Goal: Task Accomplishment & Management: Complete application form

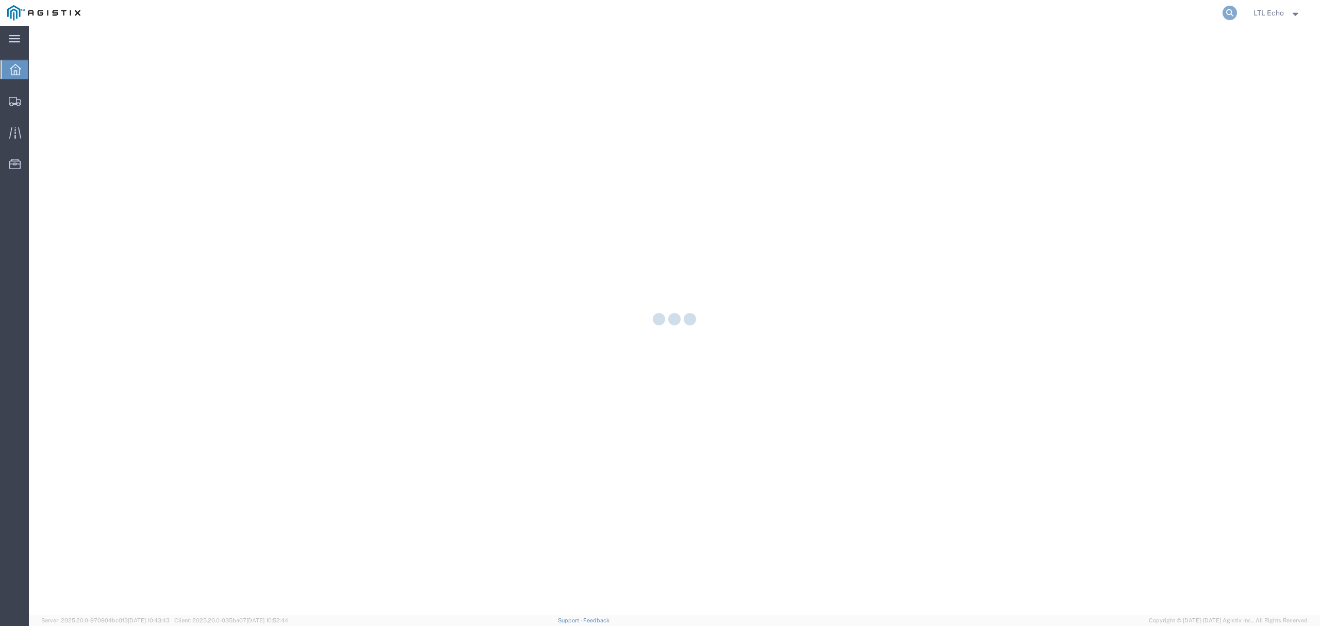
click at [1225, 10] on icon at bounding box center [1229, 13] width 14 height 14
click at [1181, 8] on input "search" at bounding box center [1065, 13] width 313 height 25
paste input "57011030"
type input "57011030"
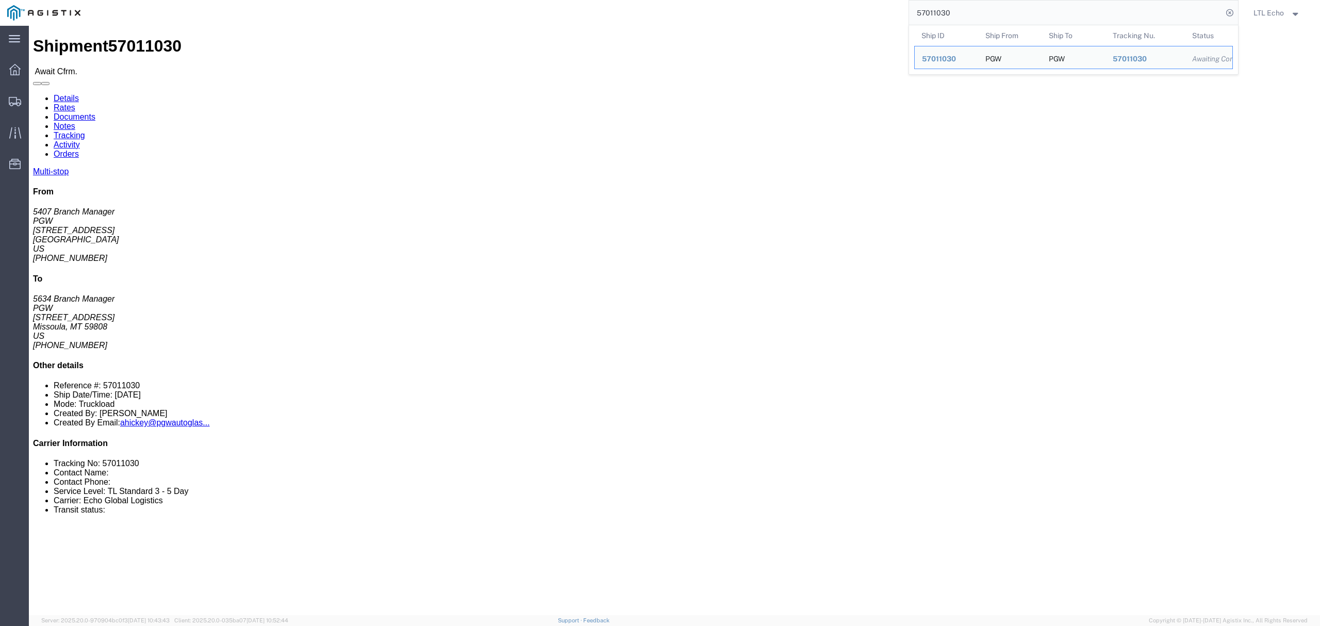
click h4 "Routing & Vehicle Information"
drag, startPoint x: 210, startPoint y: 327, endPoint x: 273, endPoint y: 327, distance: 62.4
click td "PGW [STREET_ADDRESS]"
copy div "[STREET_ADDRESS]"
click b "57011030"
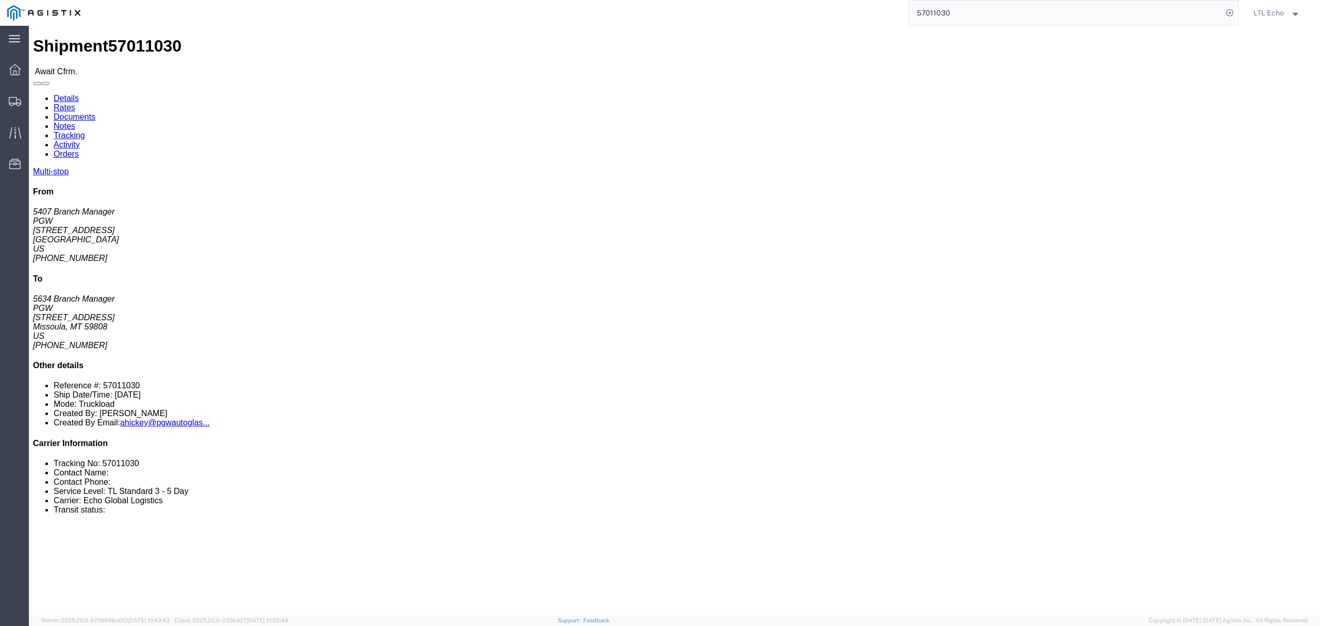
click b "57011030"
copy b "57011030"
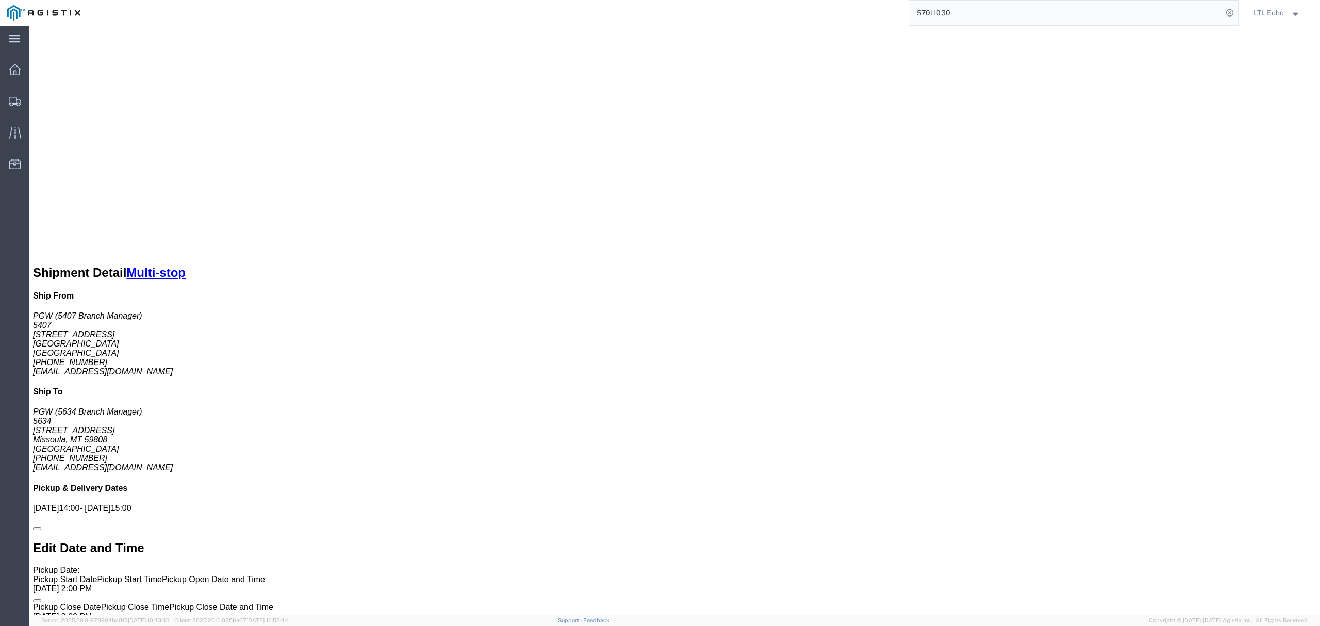
scroll to position [619, 0]
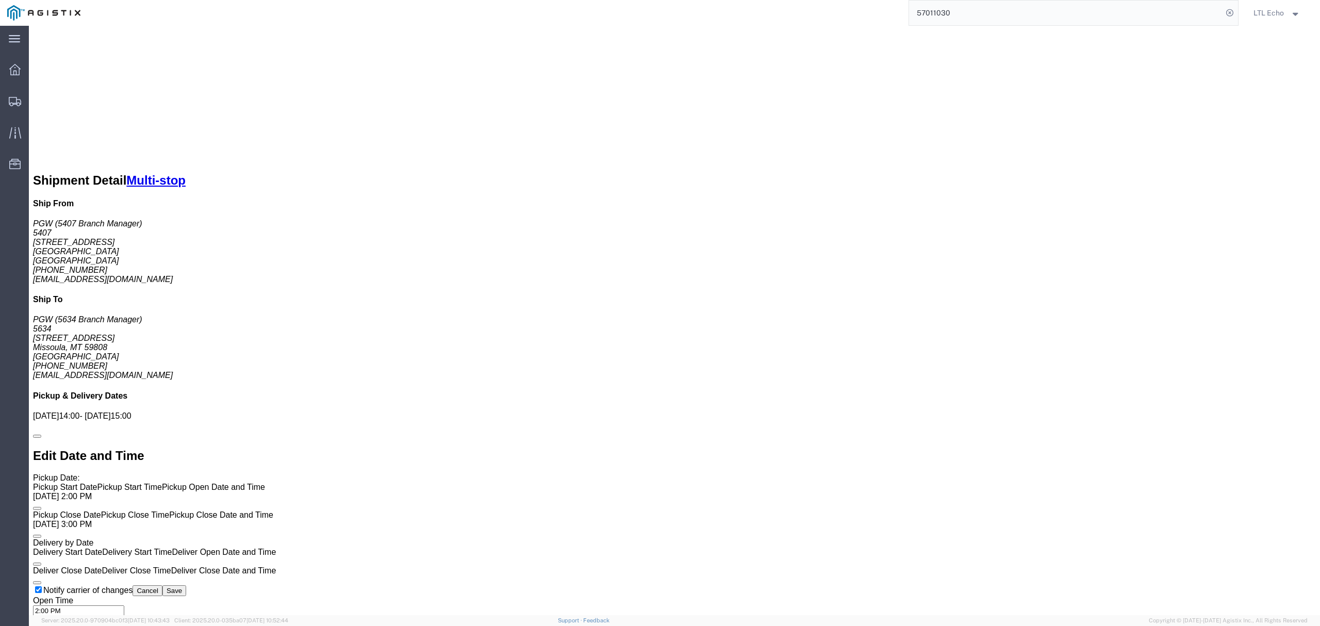
click div "Pickups STOP 1 : PGW - 5407 [STREET_ADDRESS] 22 x Your Packaging Total weight o…"
click link "Notes"
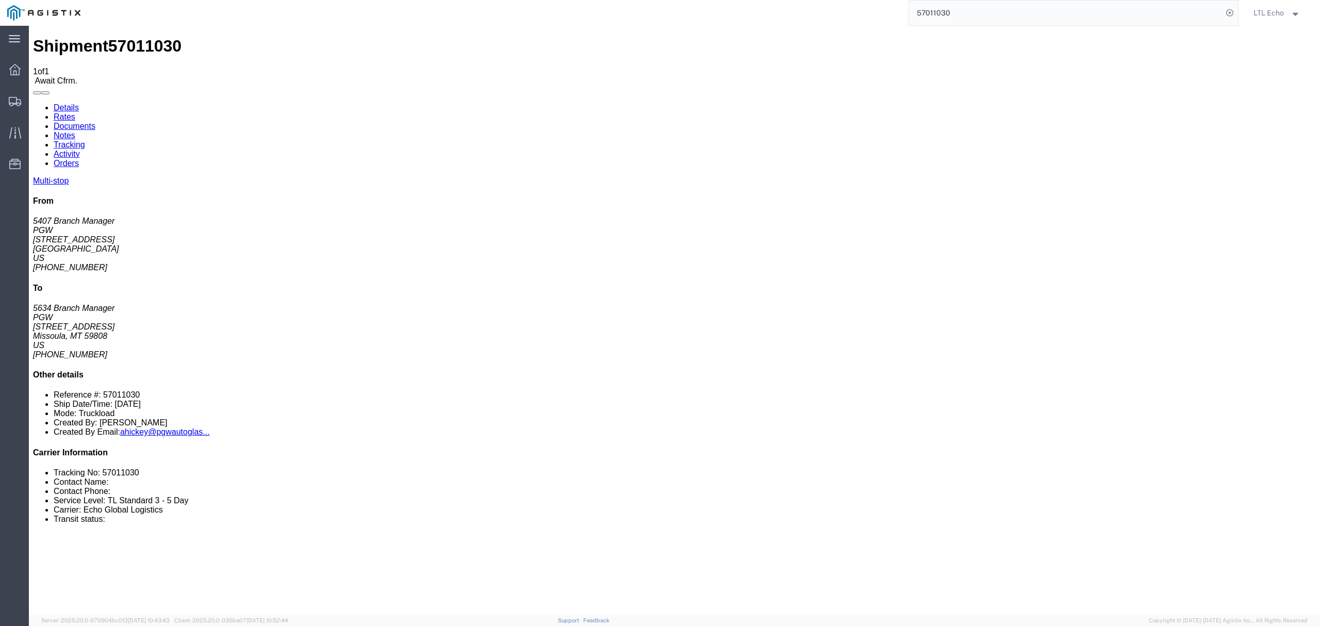
click at [58, 103] on link "Details" at bounding box center [66, 107] width 25 height 9
click link "Notes"
click at [65, 103] on link "Details" at bounding box center [66, 107] width 25 height 9
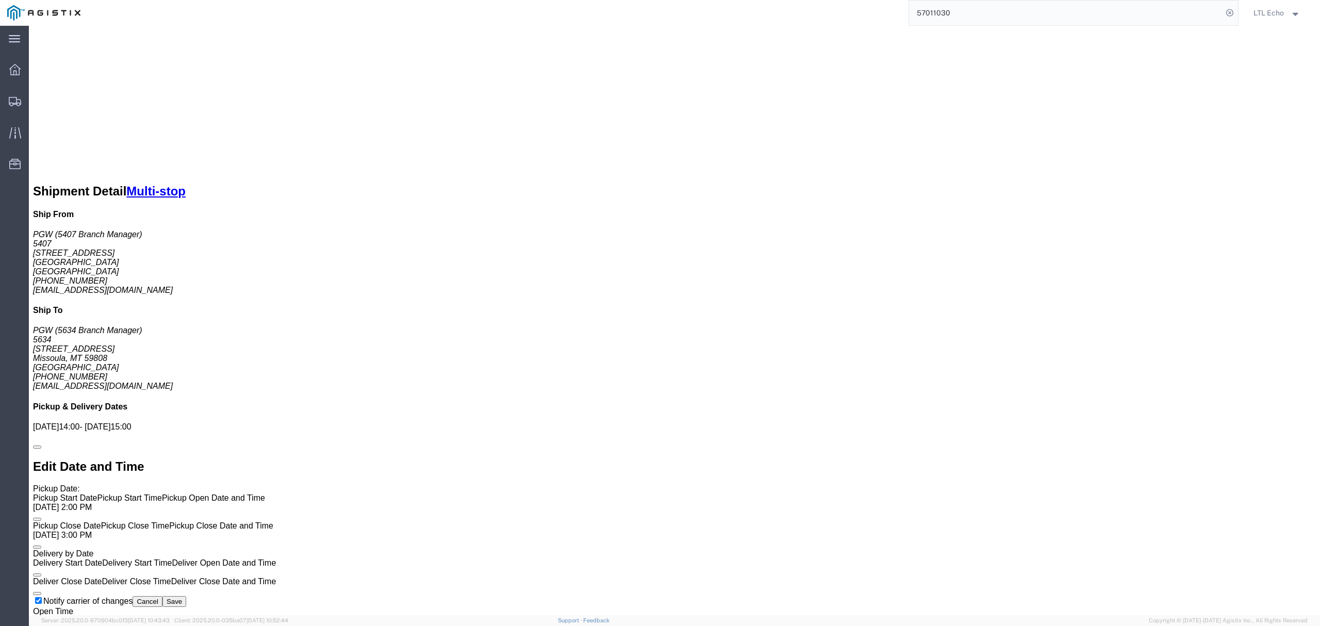
scroll to position [619, 0]
click link "Rates"
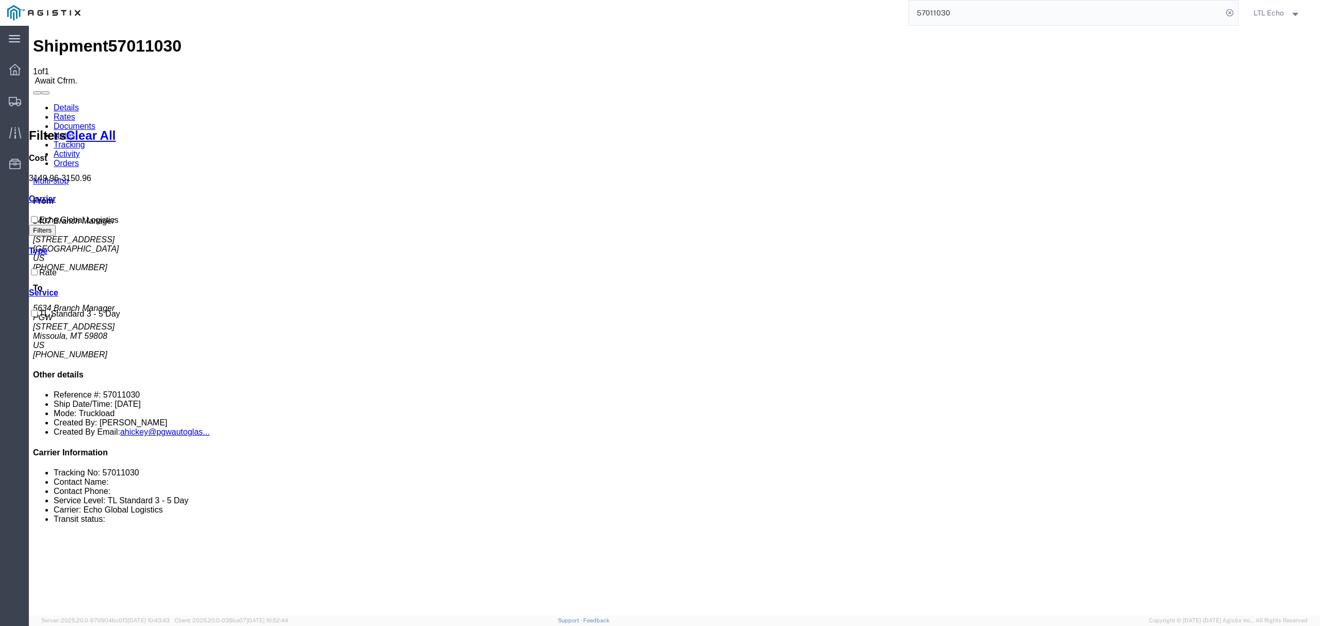
click at [56, 103] on link "Details" at bounding box center [66, 107] width 25 height 9
click span "57011030"
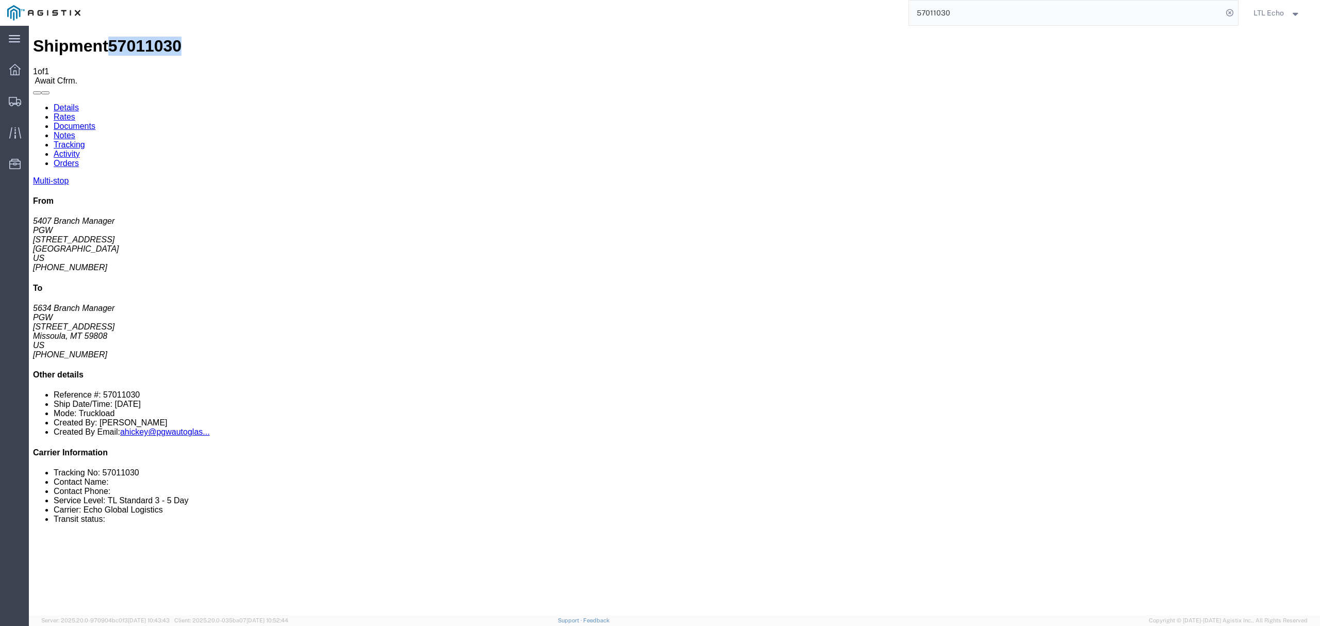
click span "57011030"
copy span "57011030"
click b "669403"
copy b "669403"
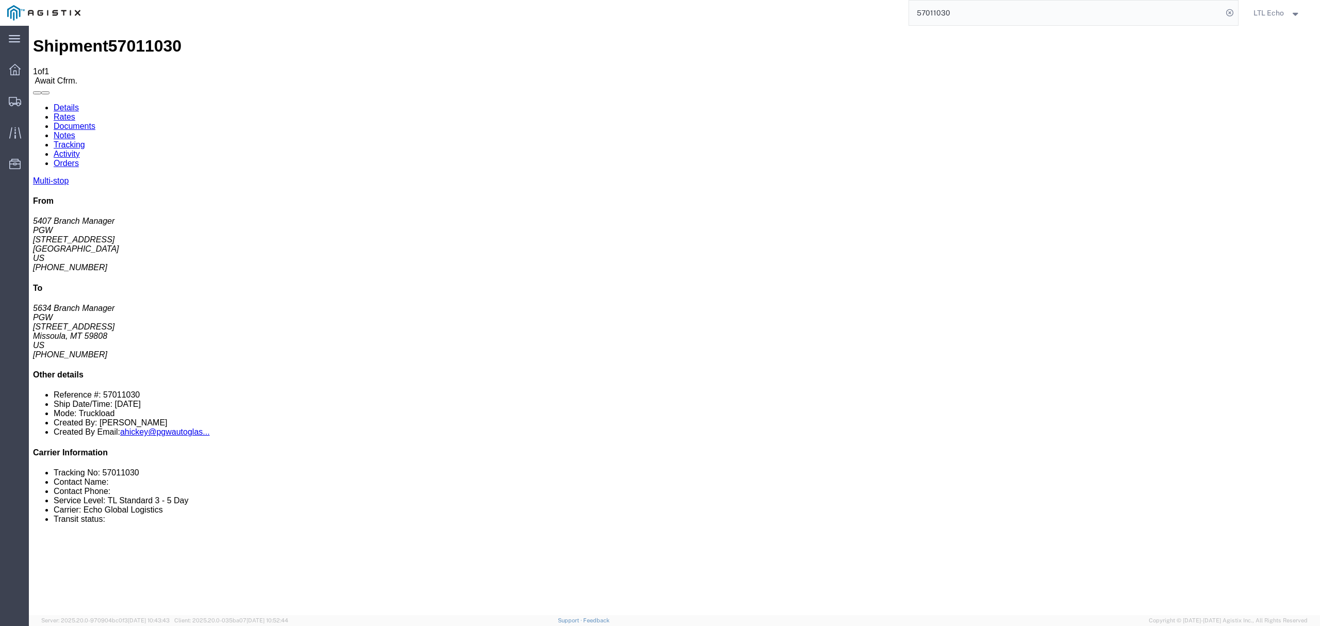
click b "669405"
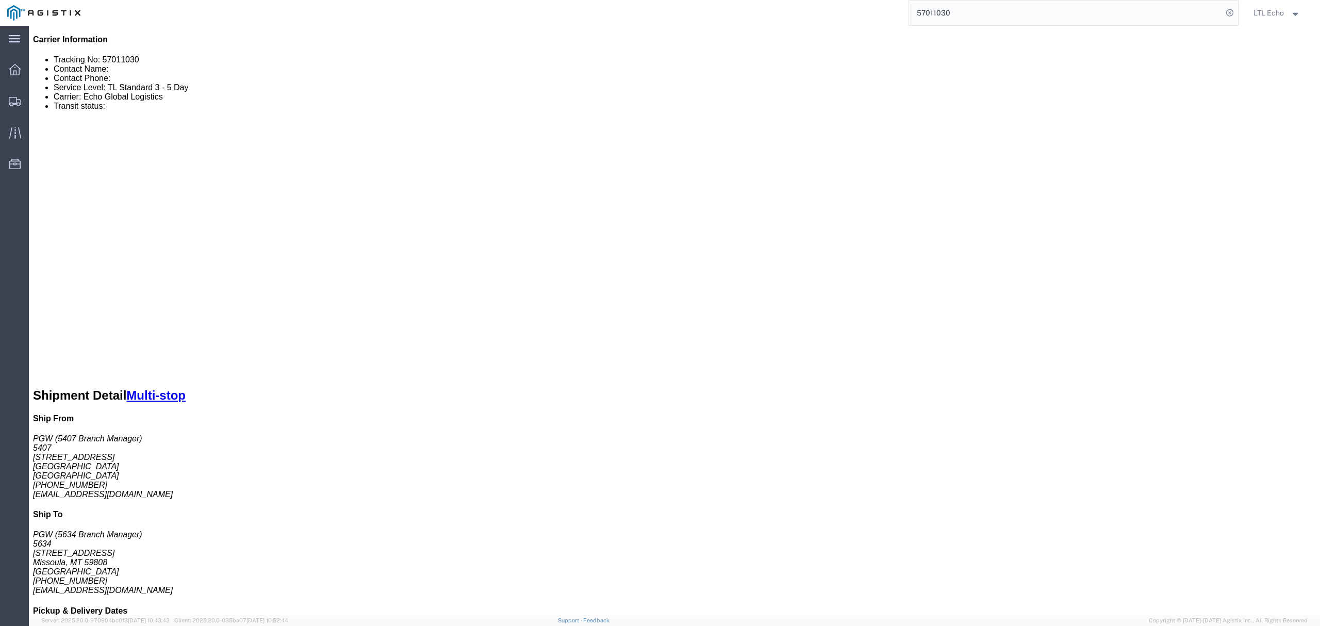
scroll to position [411, 0]
drag, startPoint x: 163, startPoint y: 192, endPoint x: 81, endPoint y: 195, distance: 82.0
click p "Cost Center: 5407 Freight Out Cost Center Number: 5407-6300-66000-0000"
copy b "5407-6300-66000-0000"
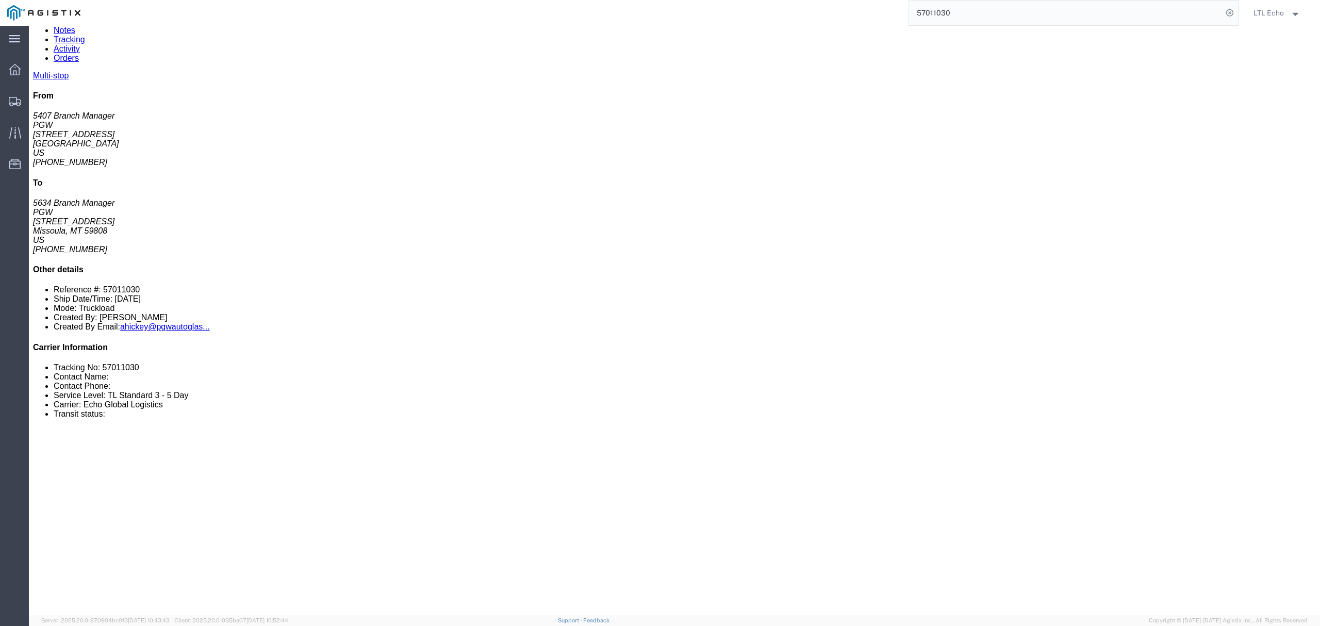
scroll to position [0, 0]
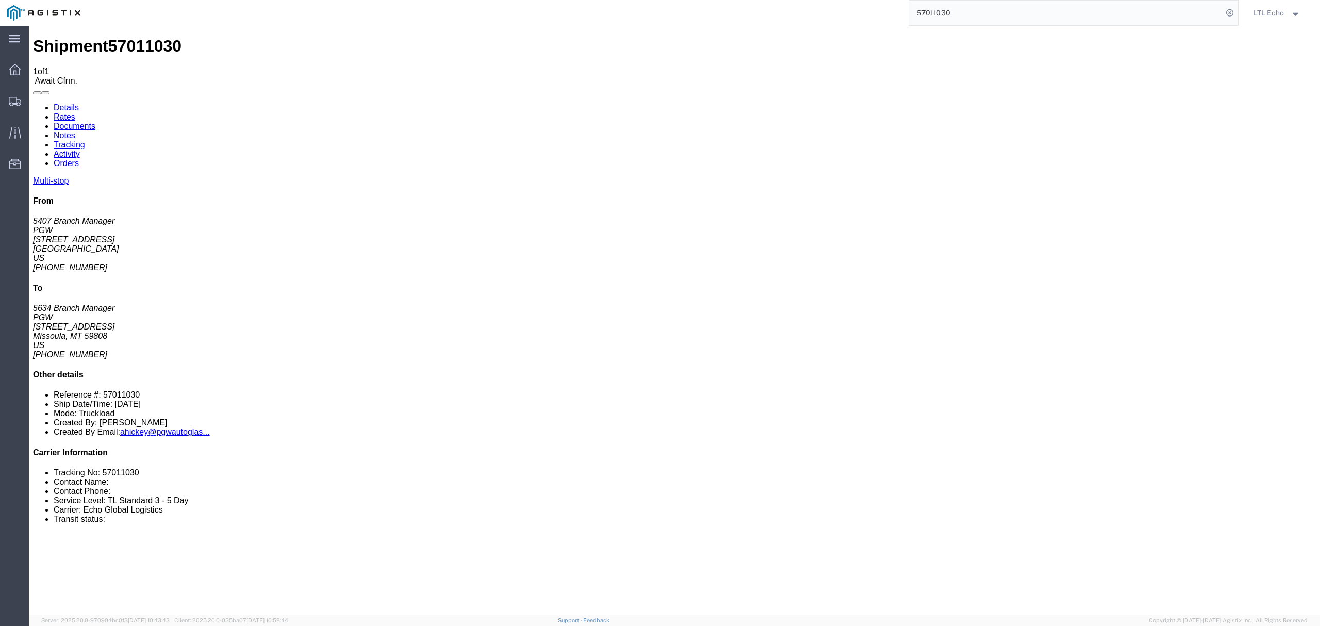
drag, startPoint x: 214, startPoint y: 305, endPoint x: 293, endPoint y: 305, distance: 78.9
click td "PGW [STREET_ADDRESS][US_STATE]"
copy div "[STREET_ADDRESS]"
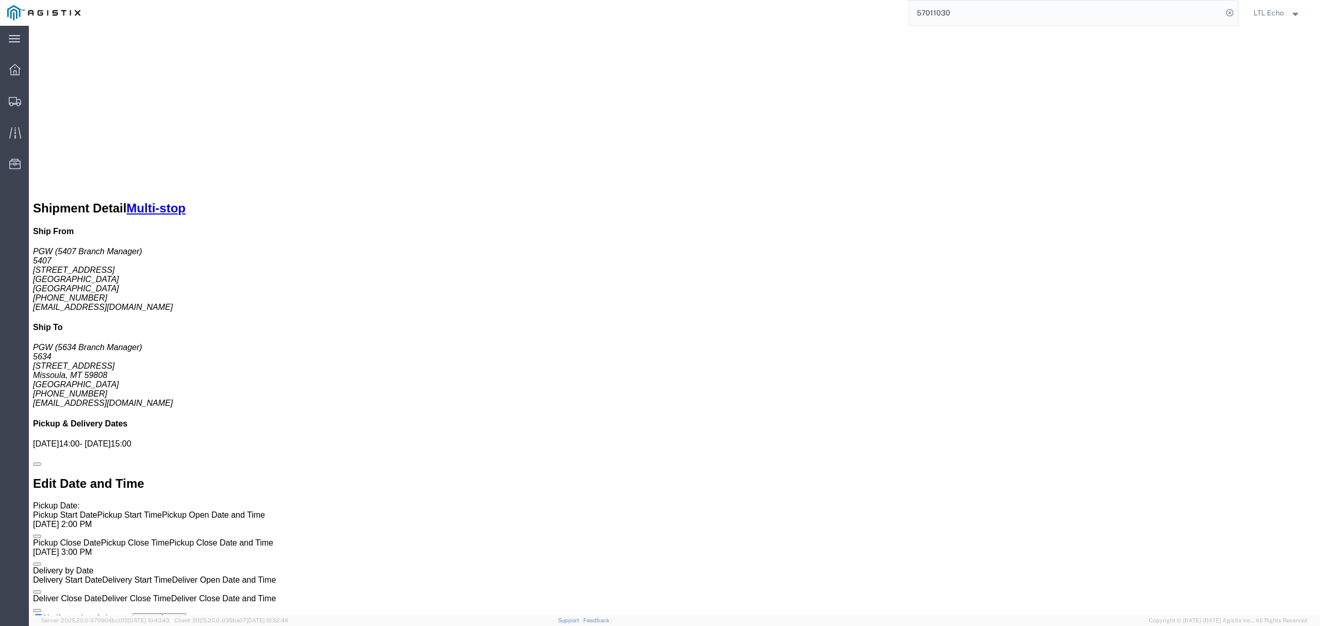
scroll to position [619, 0]
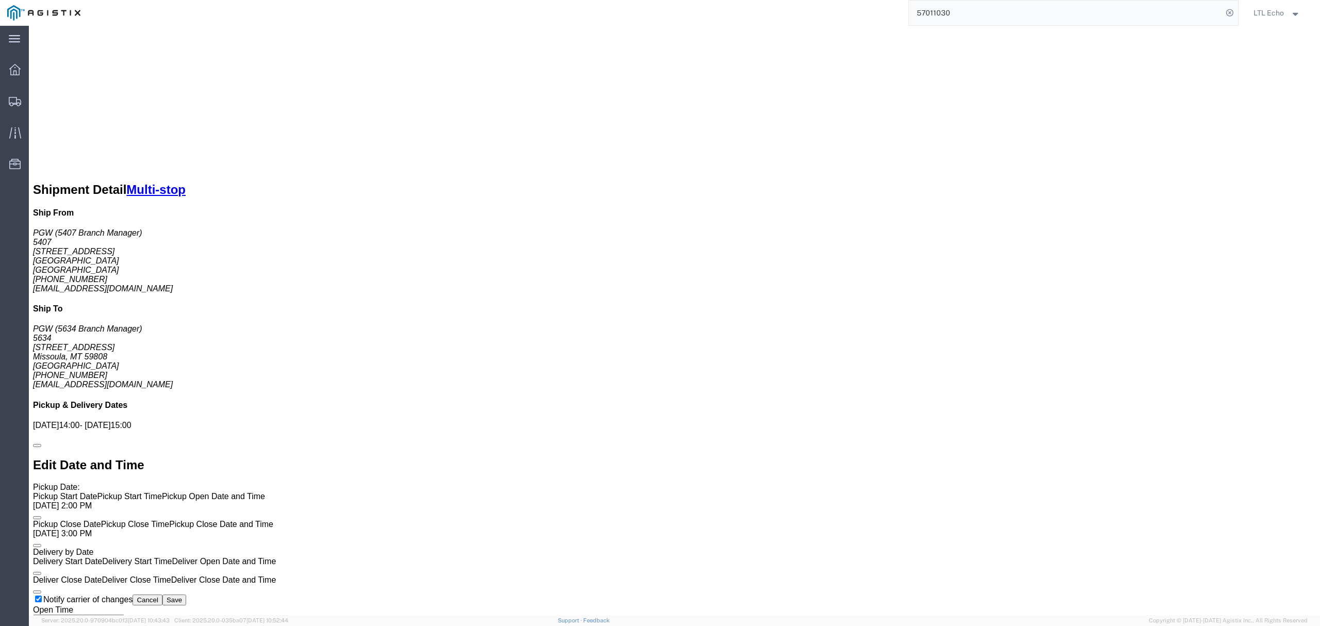
click link "Confirm"
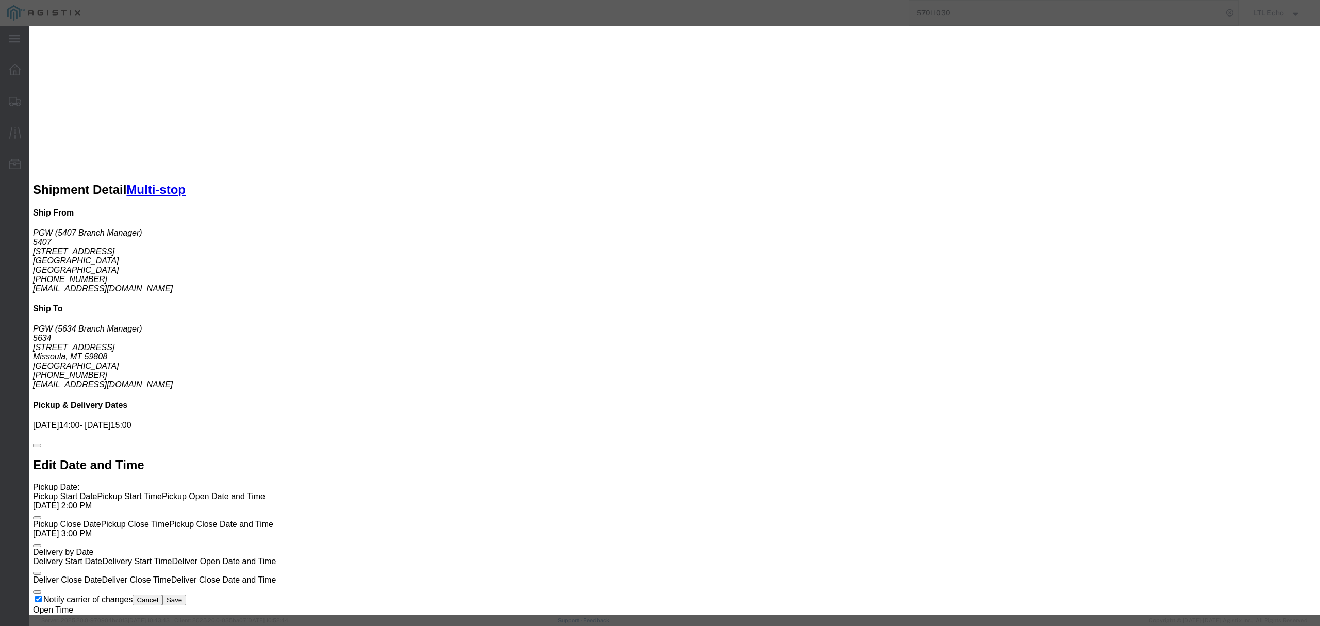
click label
click input "checkbox"
checkbox input "true"
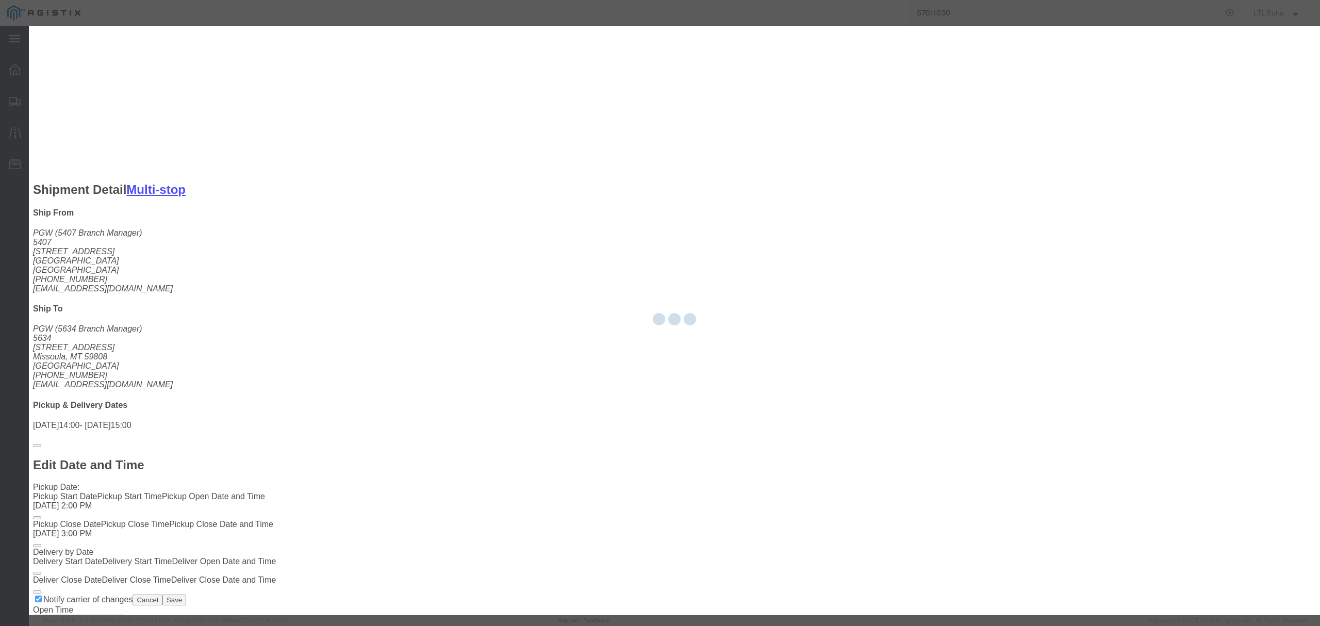
type input "LTL Echo"
type input "+ 8005116111"
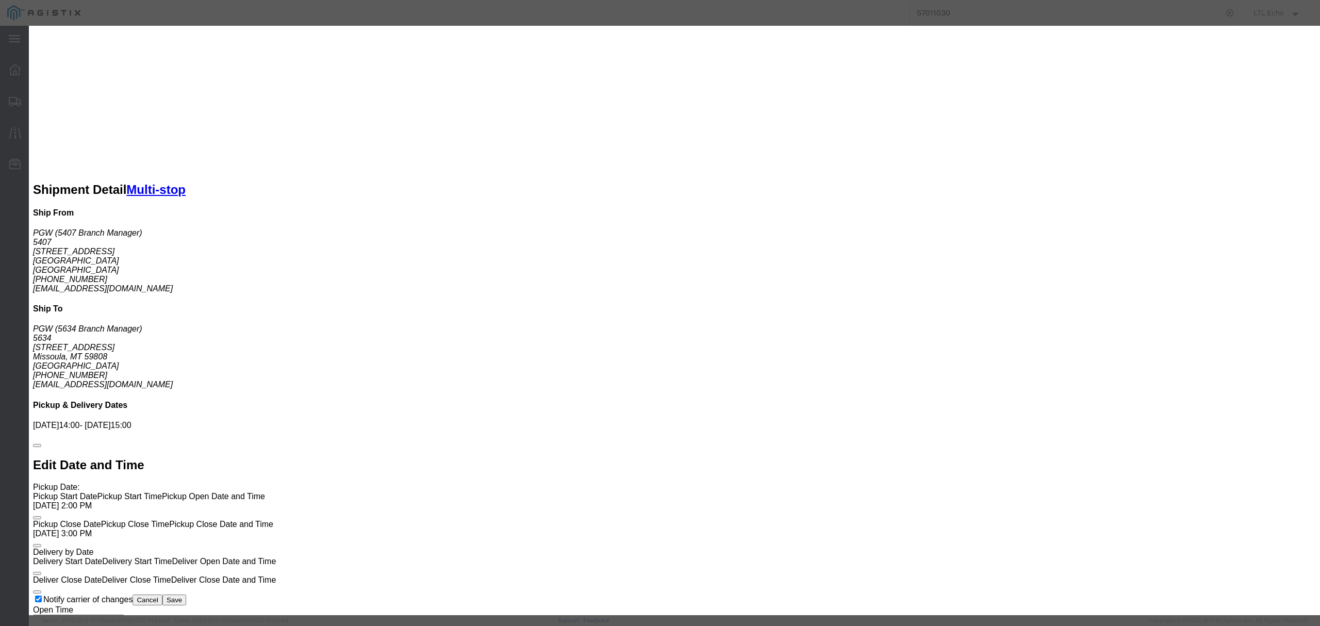
click input "text"
paste input "64559389"
type input "64559389"
click div "Submit Close"
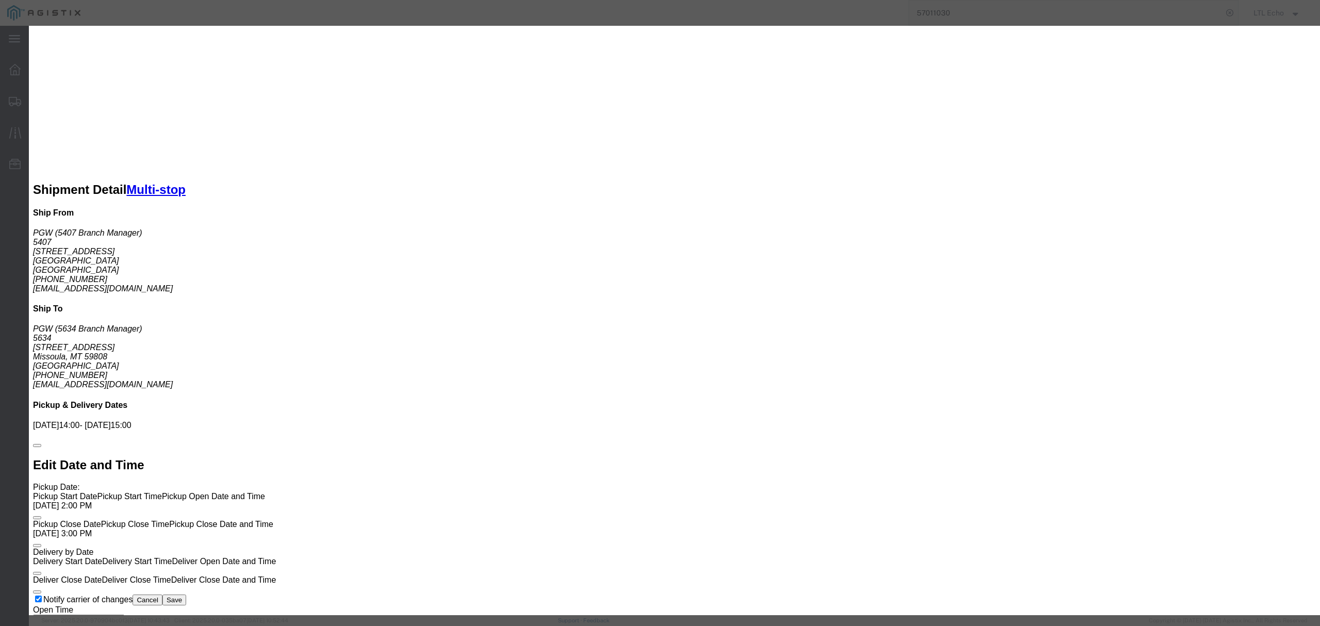
click button "Submit"
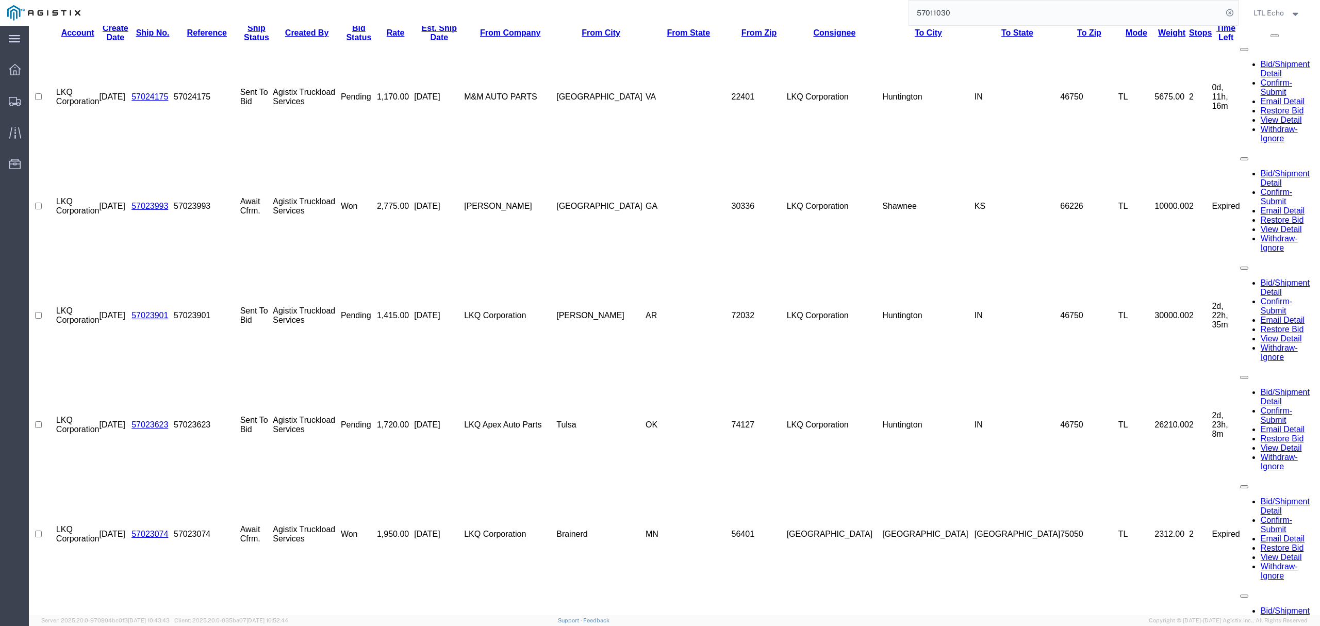
scroll to position [0, 0]
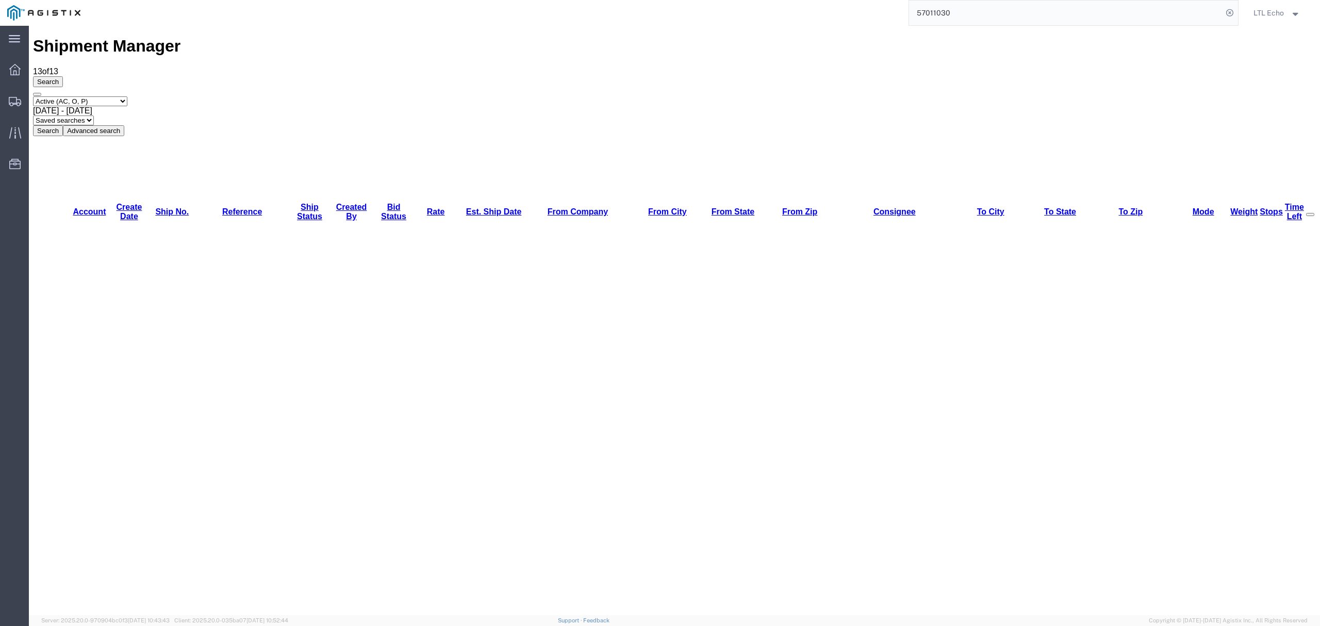
click at [963, 14] on input "57011030" at bounding box center [1065, 13] width 313 height 25
click at [941, 55] on span "57011030" at bounding box center [939, 59] width 34 height 8
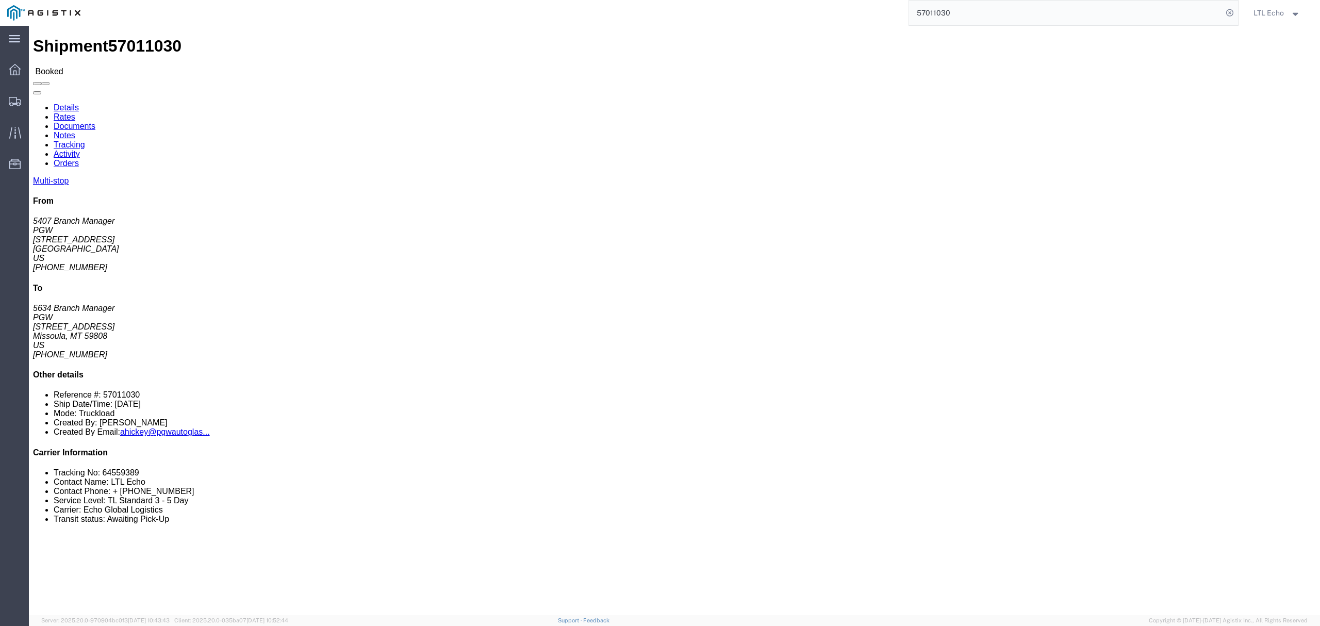
click link "Rates"
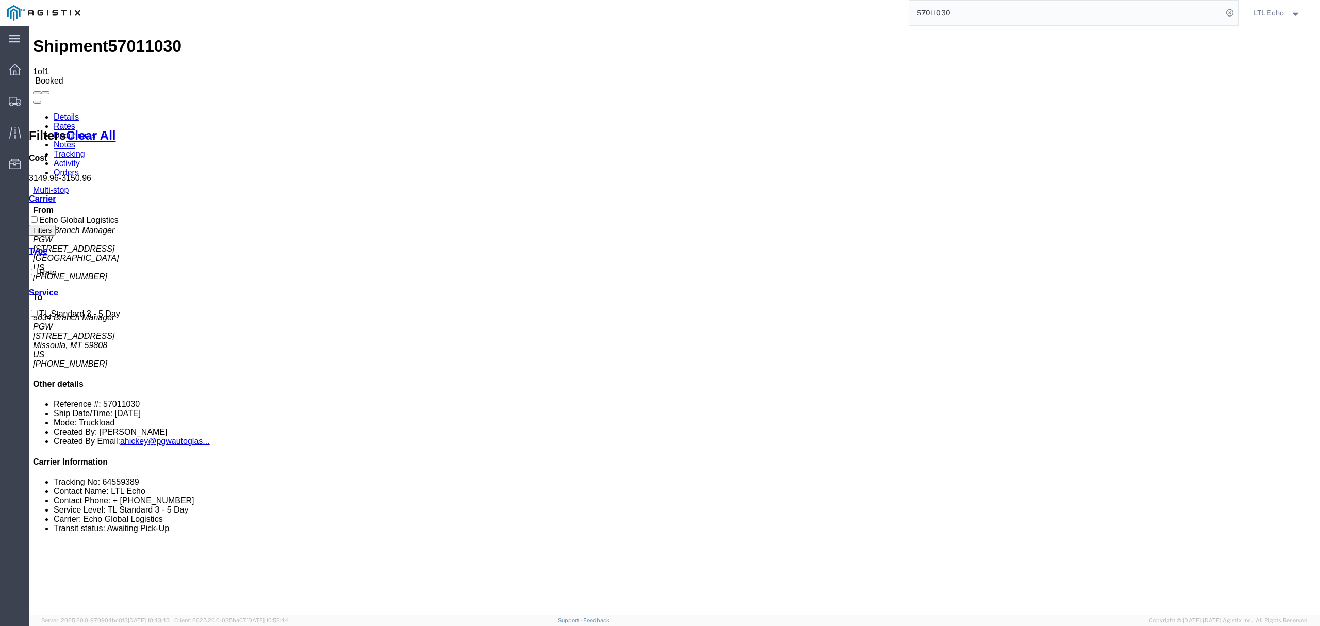
click at [69, 112] on link "Details" at bounding box center [66, 116] width 25 height 9
drag, startPoint x: 971, startPoint y: 13, endPoint x: 776, endPoint y: 5, distance: 195.5
click at [776, 5] on div "57011030" at bounding box center [663, 13] width 1150 height 26
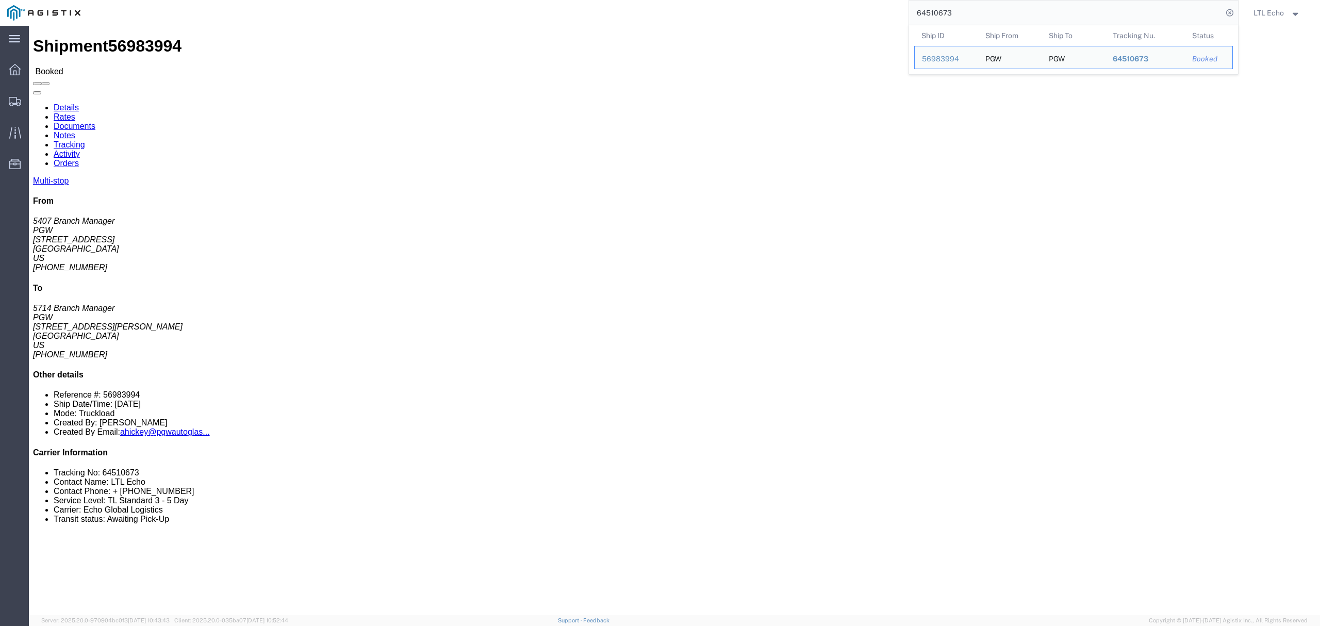
click address "PGW (5407 Branch Manager) [STREET_ADDRESS] [PHONE_NUMBER] [EMAIL_ADDRESS][DOMAI…"
drag, startPoint x: 87, startPoint y: 120, endPoint x: 7, endPoint y: 125, distance: 80.1
click div "Ship From PGW (5407 Branch Manager) [STREET_ADDRESS] [PHONE_NUMBER] [EMAIL_ADDR…"
copy address "[STREET_ADDRESS]"
drag, startPoint x: 971, startPoint y: 13, endPoint x: 814, endPoint y: -8, distance: 158.1
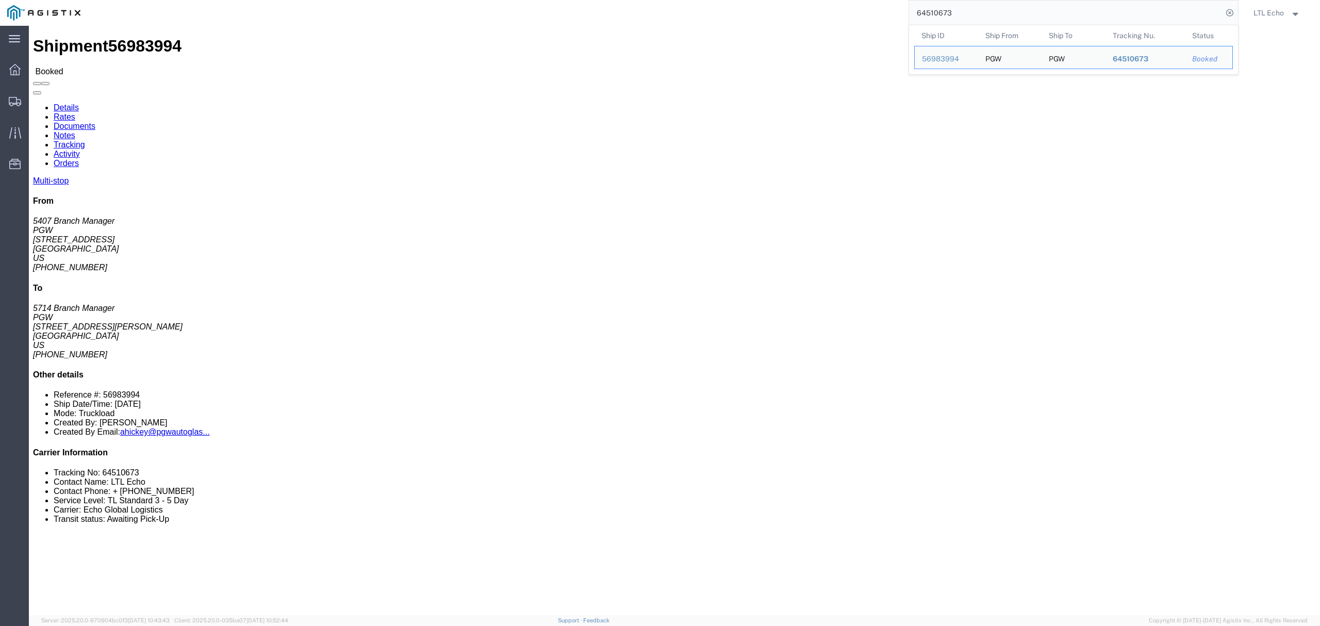
click at [814, 0] on html "main_menu Created with Sketch. Collapse Menu Dashboard Shipments Traffic Resour…" at bounding box center [660, 313] width 1320 height 626
paste input "57011030"
type input "57011030"
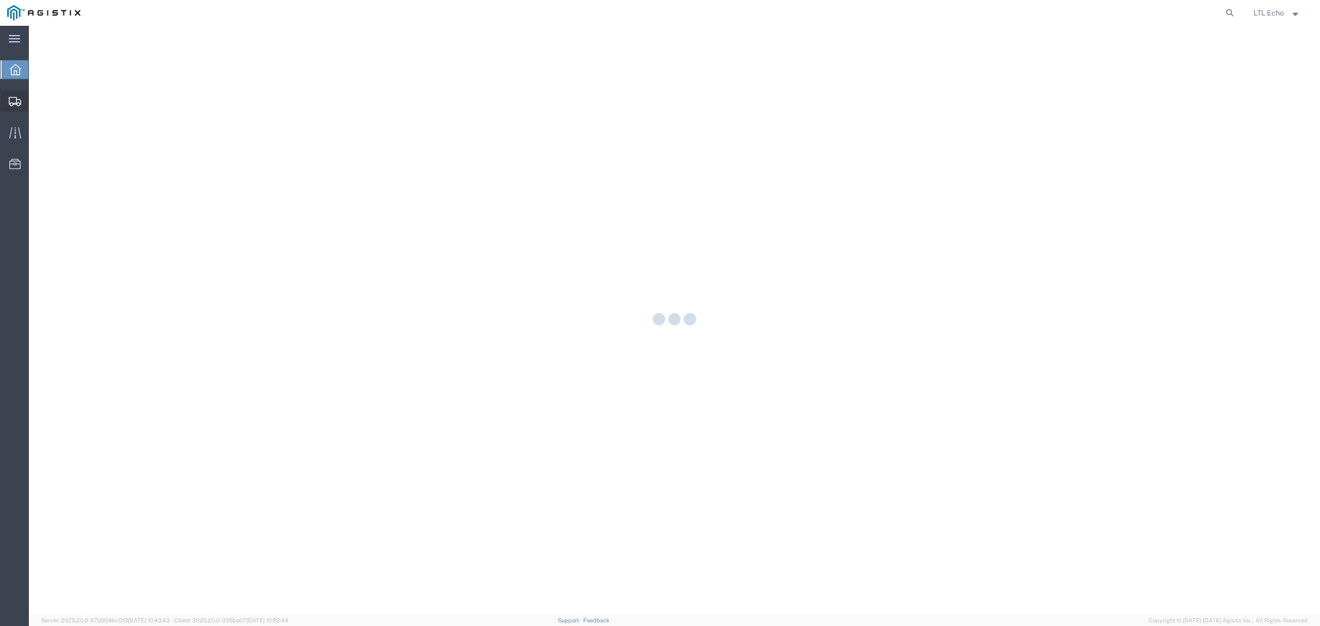
click at [11, 97] on icon at bounding box center [15, 101] width 12 height 9
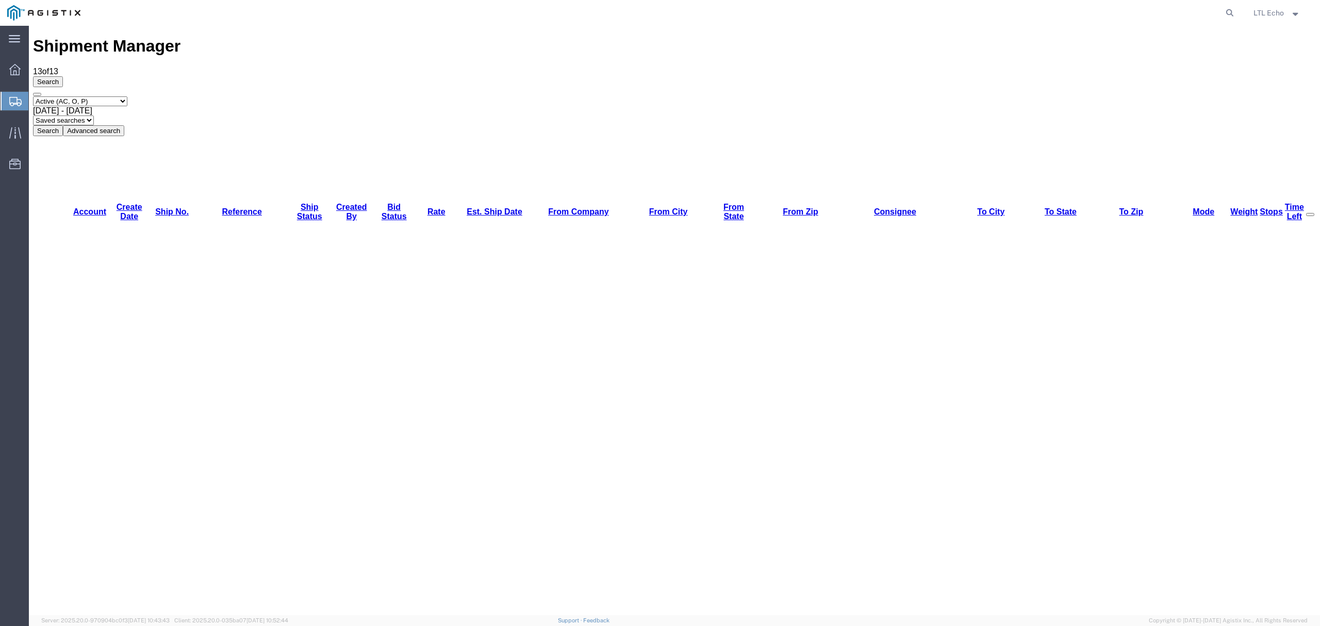
click at [94, 115] on select "Saved searches LKQ TL Lost PGW TL" at bounding box center [63, 120] width 61 height 10
select select "LKQ TL"
click at [94, 115] on select "Saved searches LKQ TL Lost PGW TL" at bounding box center [63, 120] width 61 height 10
